Goal: Task Accomplishment & Management: Manage account settings

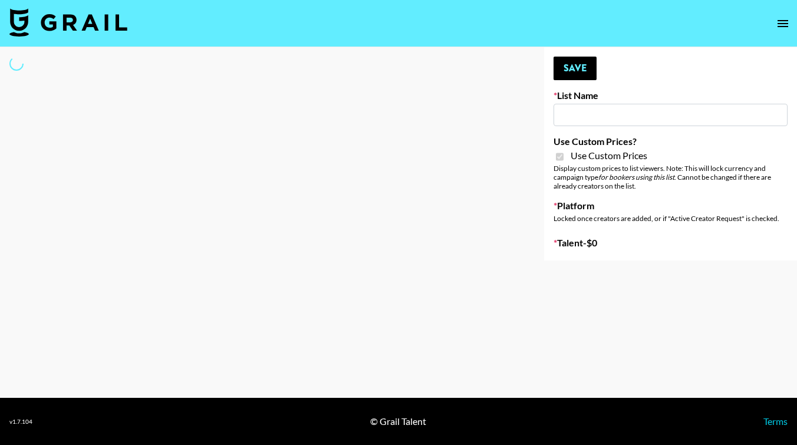
type input "Petlibro (30th Sept)"
checkbox input "true"
select select "Brand"
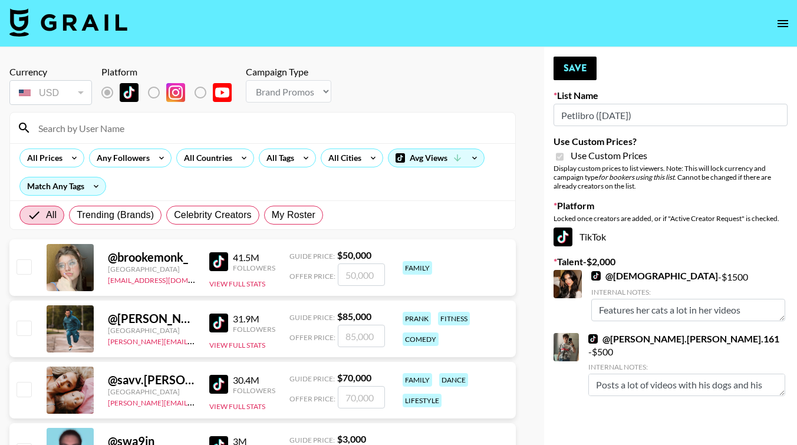
click at [156, 130] on input at bounding box center [269, 127] width 477 height 19
click at [276, 220] on span "My Roster" at bounding box center [294, 215] width 44 height 14
click at [272, 215] on input "My Roster" at bounding box center [272, 215] width 0 height 0
radio input "true"
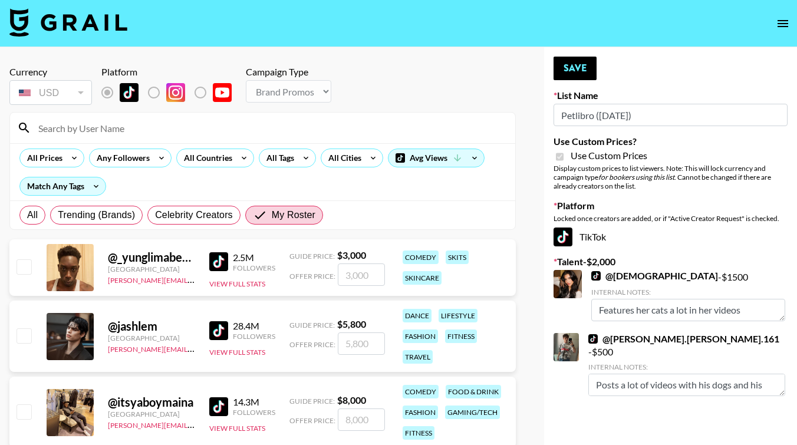
click at [157, 132] on input at bounding box center [269, 127] width 477 height 19
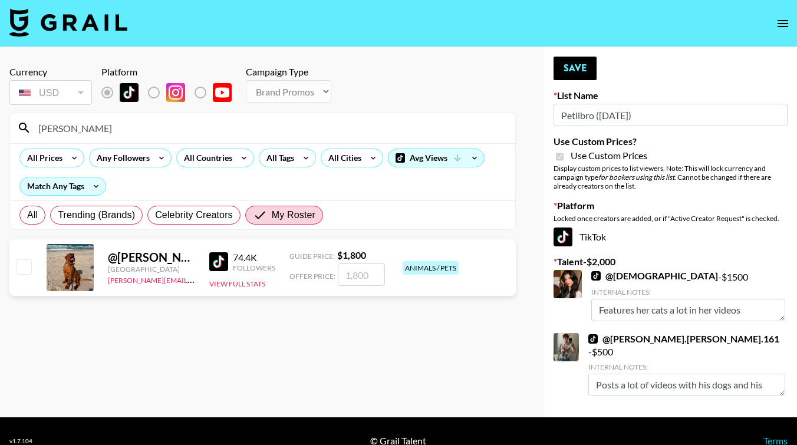
type input "rusty"
click at [23, 270] on input "checkbox" at bounding box center [24, 266] width 14 height 14
checkbox input "true"
type input "1800"
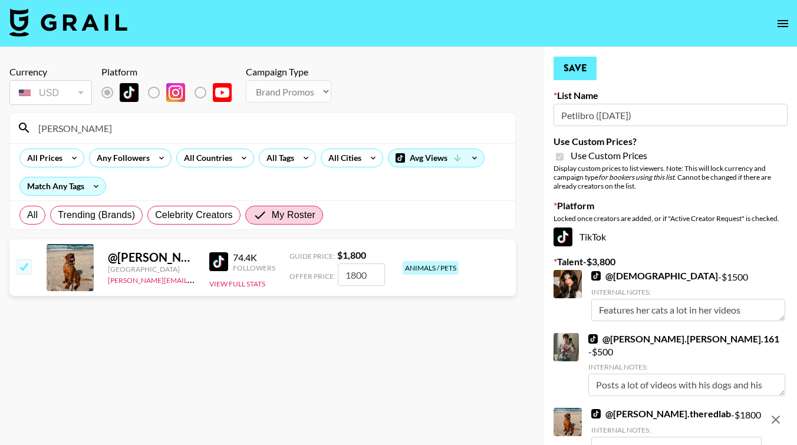
click at [585, 67] on button "Save" at bounding box center [574, 69] width 43 height 24
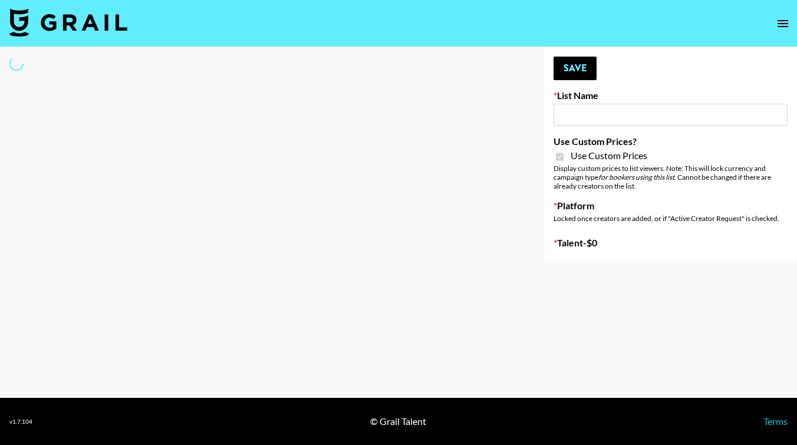
type input "Whiteout Survival ([DATE])"
checkbox input "true"
select select "Brand"
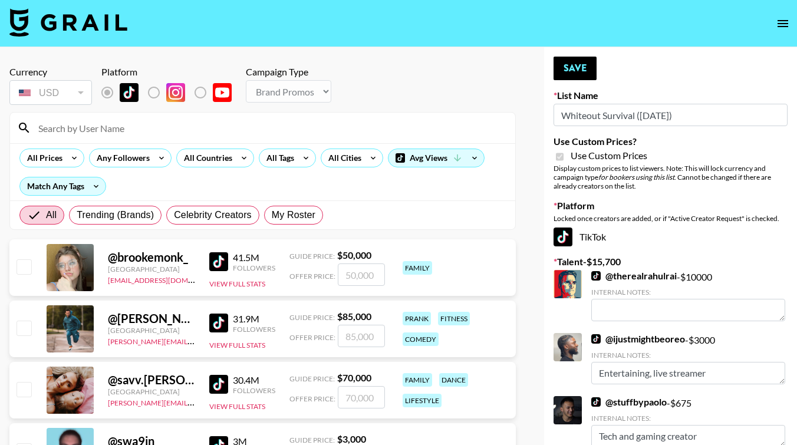
click at [134, 131] on input at bounding box center [269, 127] width 477 height 19
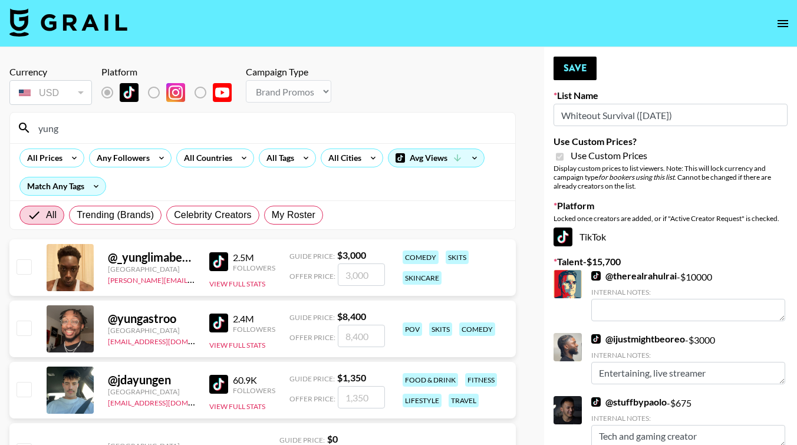
type input "yung"
click at [14, 268] on div at bounding box center [23, 268] width 18 height 20
click at [17, 268] on input "checkbox" at bounding box center [24, 266] width 14 height 14
checkbox input "true"
type input "3000"
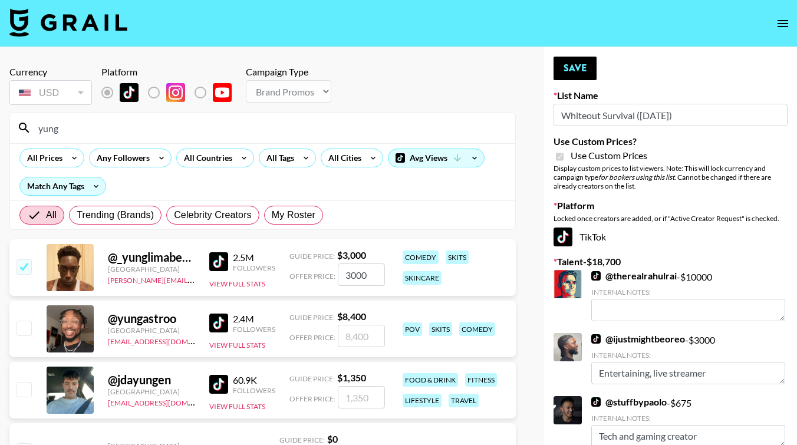
drag, startPoint x: 92, startPoint y: 131, endPoint x: 15, endPoint y: 118, distance: 78.4
click at [15, 118] on div "yung" at bounding box center [262, 128] width 505 height 31
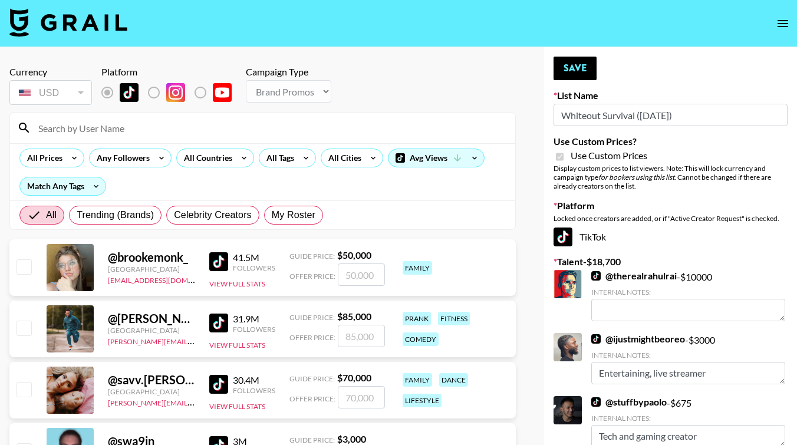
type input "l"
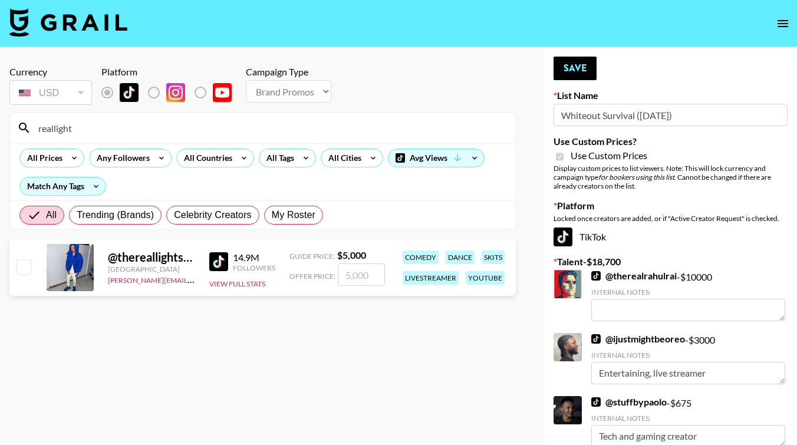
type input "reallight"
click at [22, 269] on input "checkbox" at bounding box center [24, 266] width 14 height 14
checkbox input "true"
type input "5000"
drag, startPoint x: 129, startPoint y: 127, endPoint x: 29, endPoint y: 93, distance: 105.3
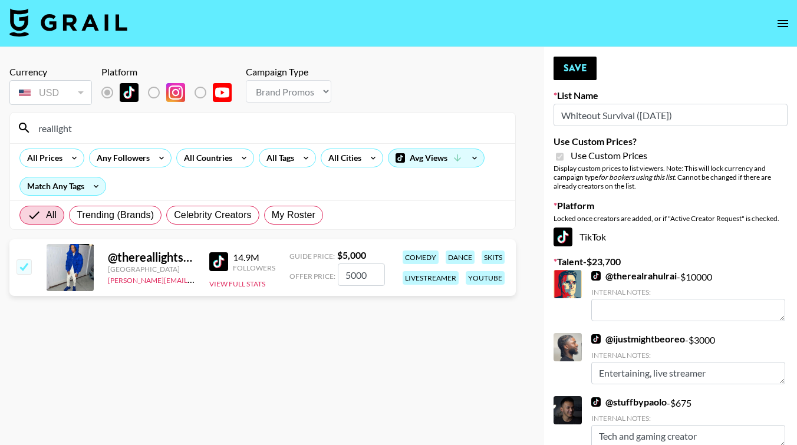
click at [29, 93] on section "Currency USD USD ​ Platform Campaign Type Choose Type... Song Promos Brand Prom…" at bounding box center [262, 143] width 506 height 173
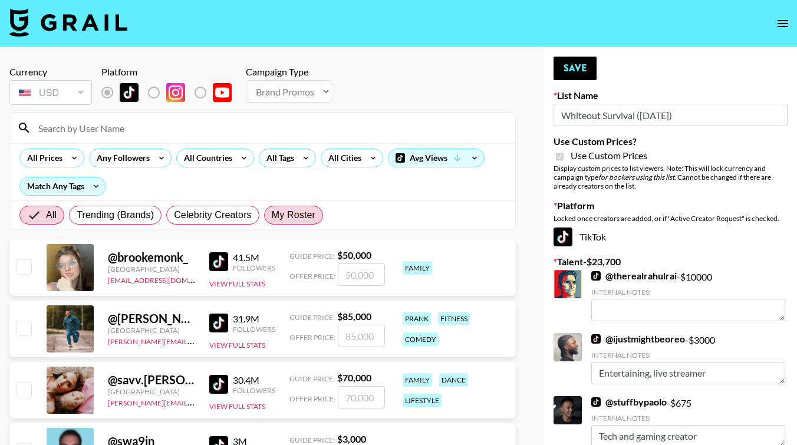
click at [285, 222] on span "My Roster" at bounding box center [294, 215] width 44 height 14
click at [272, 215] on input "My Roster" at bounding box center [272, 215] width 0 height 0
radio input "true"
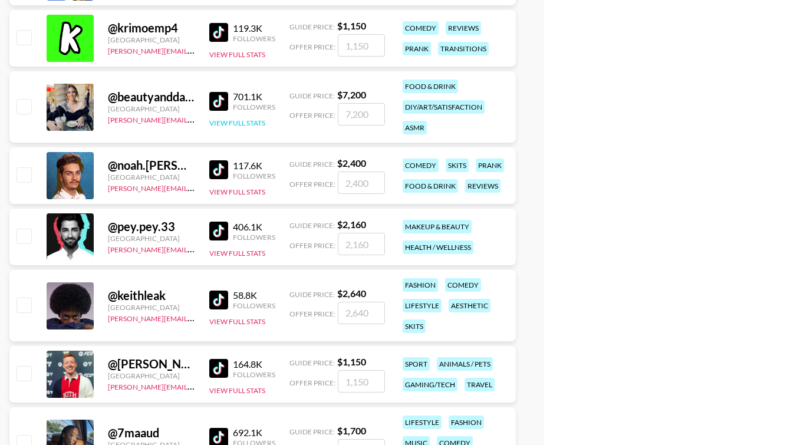
scroll to position [1464, 0]
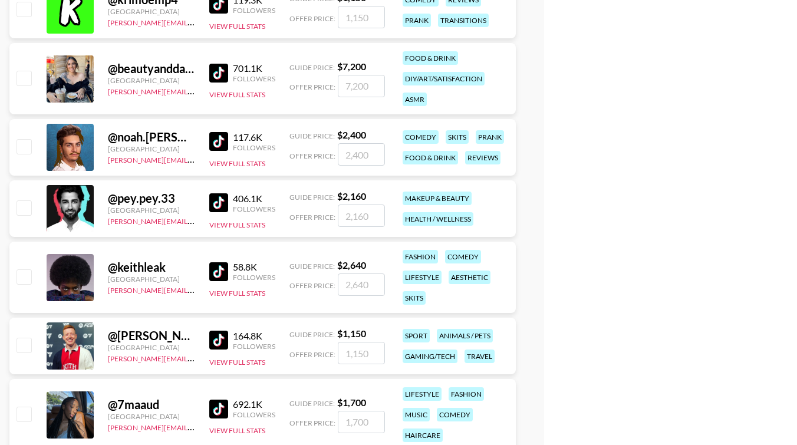
click at [219, 141] on img at bounding box center [218, 141] width 19 height 19
click at [22, 149] on input "checkbox" at bounding box center [24, 146] width 14 height 14
checkbox input "true"
type input "2400"
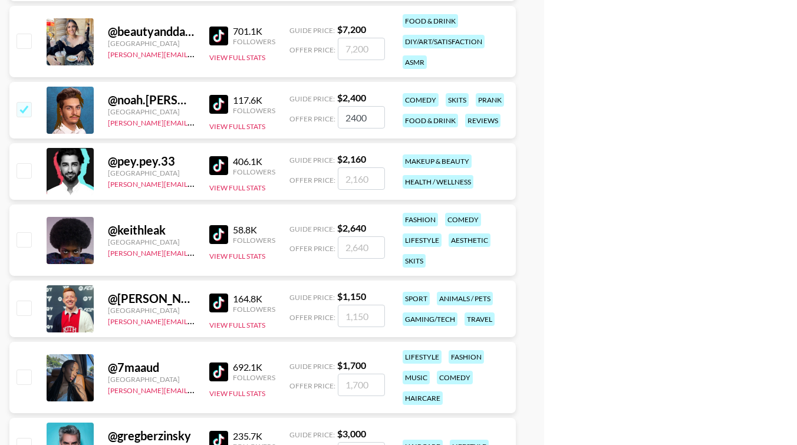
scroll to position [1503, 0]
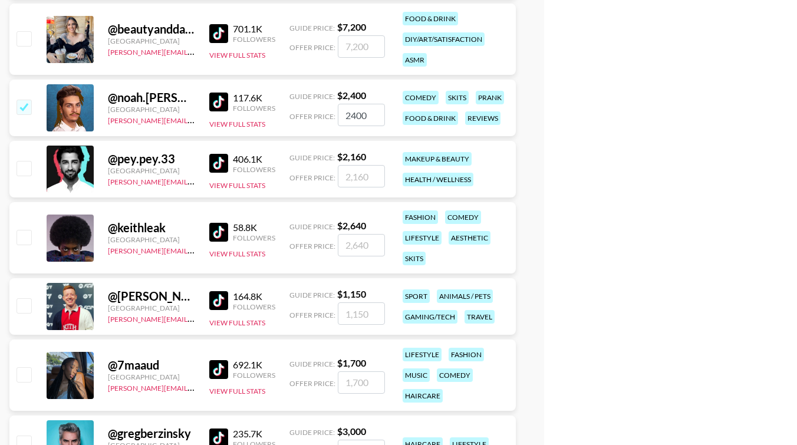
click at [217, 228] on img at bounding box center [218, 232] width 19 height 19
click at [22, 238] on input "checkbox" at bounding box center [24, 237] width 14 height 14
checkbox input "true"
type input "2640"
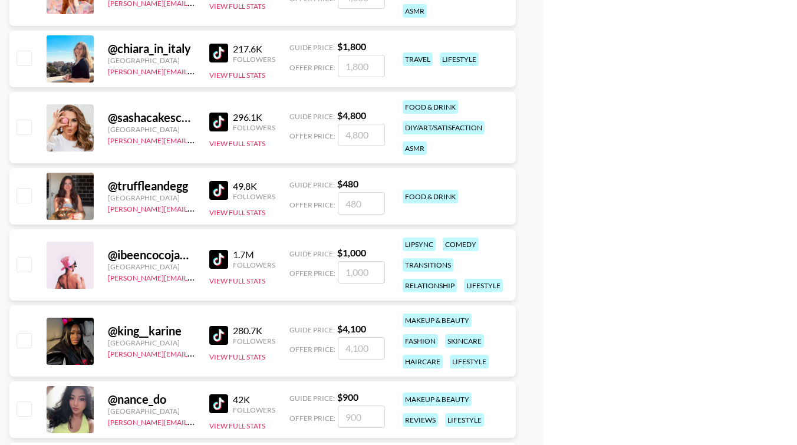
scroll to position [3127, 0]
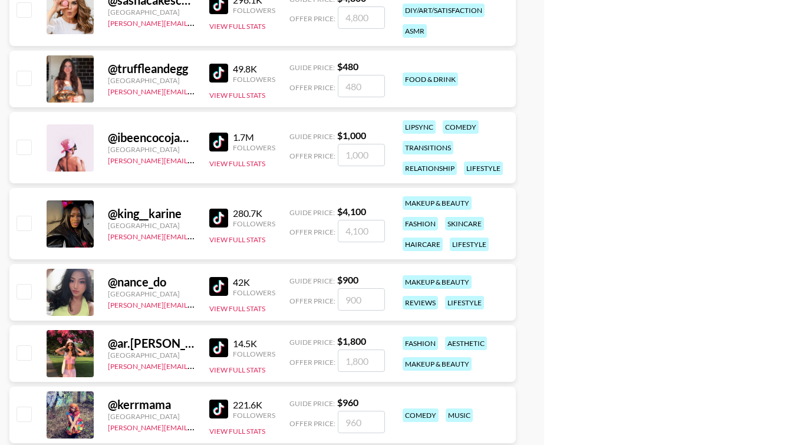
click at [24, 149] on input "checkbox" at bounding box center [24, 147] width 14 height 14
checkbox input "true"
type input "1000"
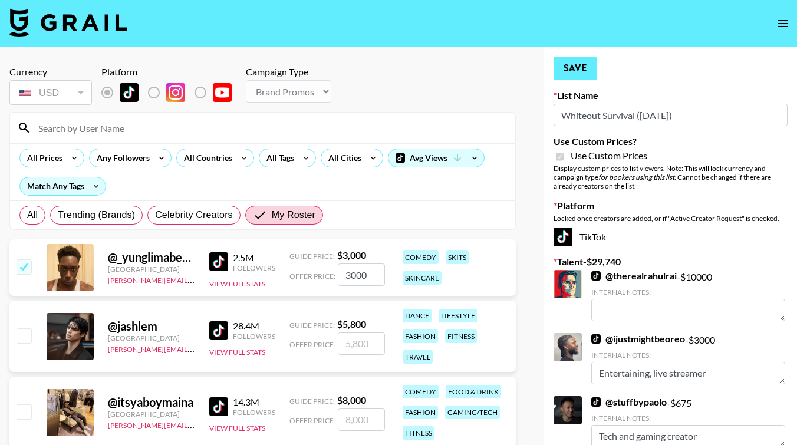
scroll to position [0, 0]
click at [576, 68] on button "Save" at bounding box center [574, 69] width 43 height 24
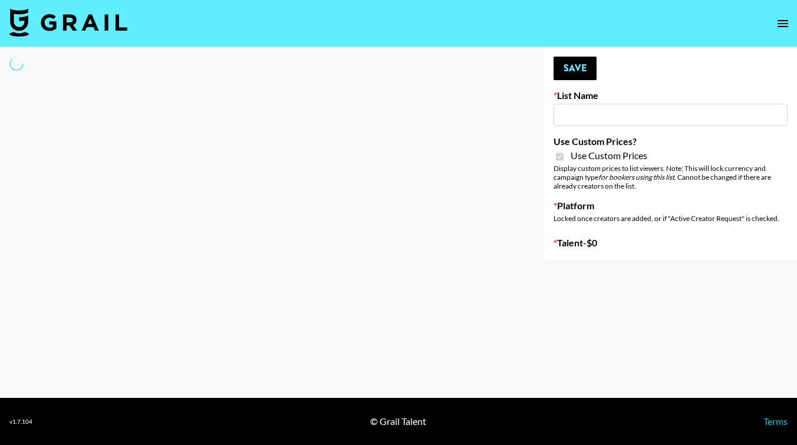
type input "House Of Doge (30th Sept)"
checkbox input "true"
select select "Brand"
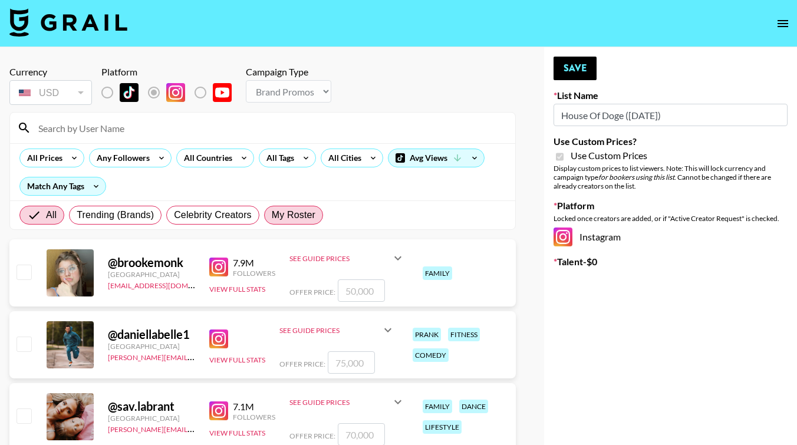
click at [310, 221] on span "My Roster" at bounding box center [294, 215] width 44 height 14
click at [272, 215] on input "My Roster" at bounding box center [272, 215] width 0 height 0
radio input "true"
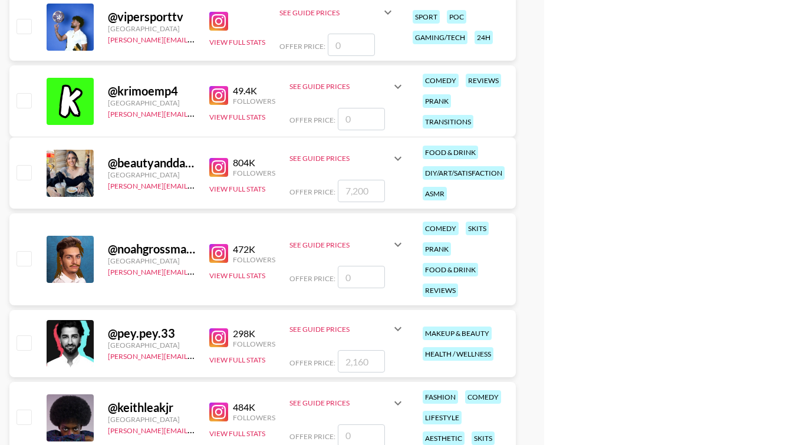
scroll to position [1802, 0]
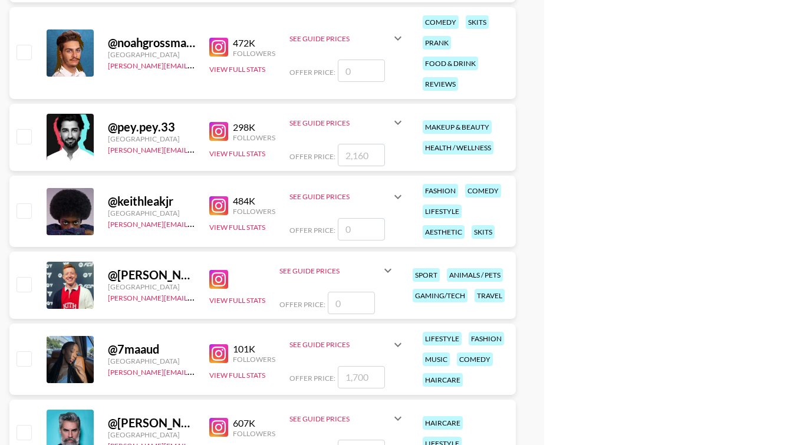
click at [27, 135] on input "checkbox" at bounding box center [24, 136] width 14 height 14
checkbox input "true"
type input "2160"
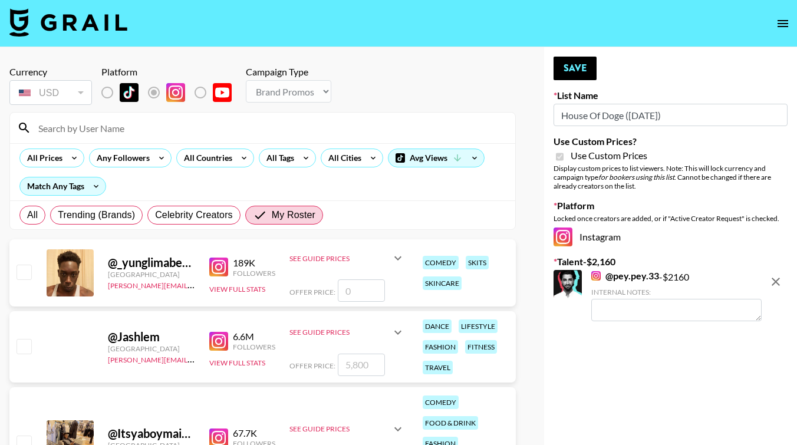
scroll to position [0, 0]
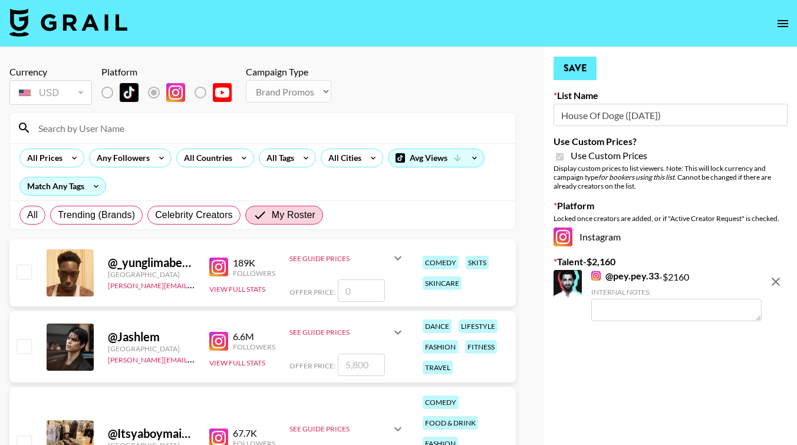
click at [563, 75] on button "Save" at bounding box center [574, 69] width 43 height 24
